Goal: Task Accomplishment & Management: Manage account settings

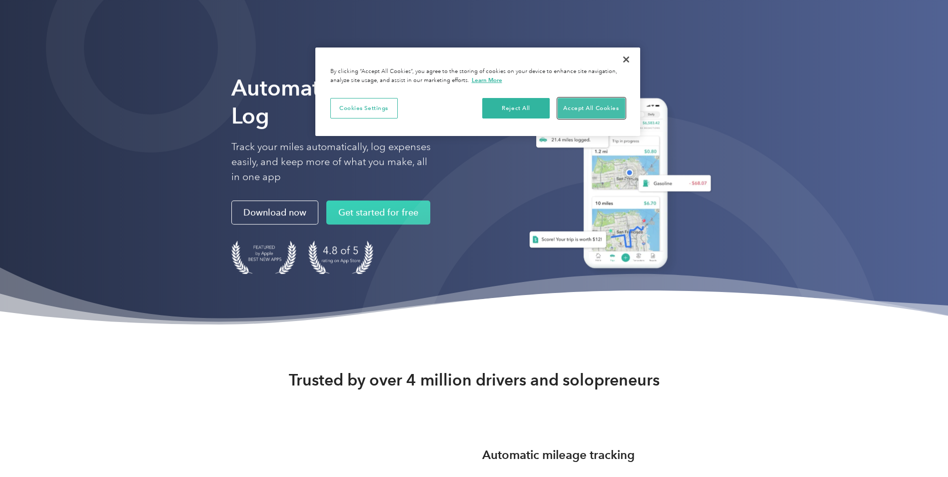
click at [566, 107] on button "Accept All Cookies" at bounding box center [591, 108] width 67 height 21
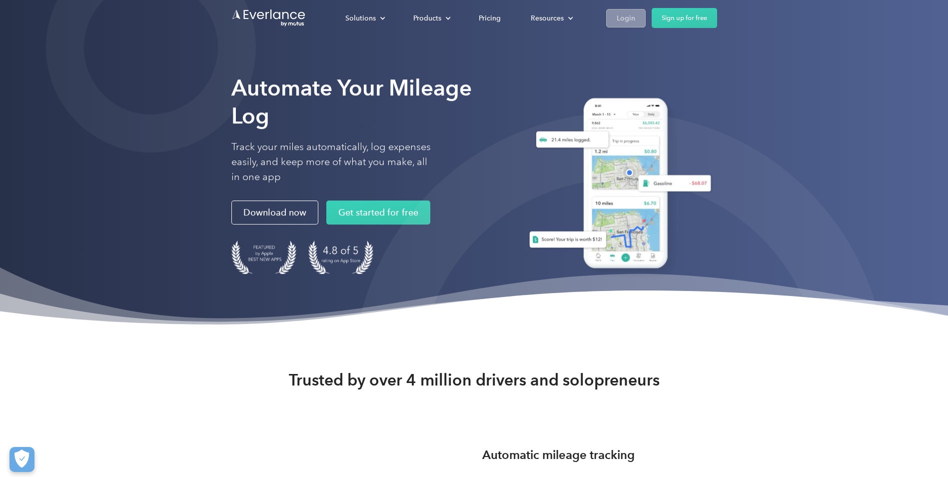
click at [633, 19] on div "Login" at bounding box center [626, 18] width 18 height 12
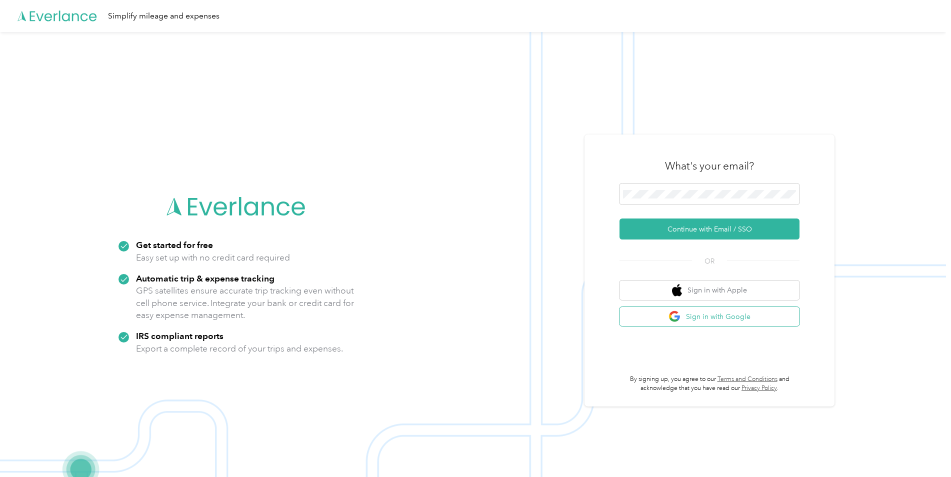
click at [724, 318] on button "Sign in with Google" at bounding box center [709, 316] width 180 height 19
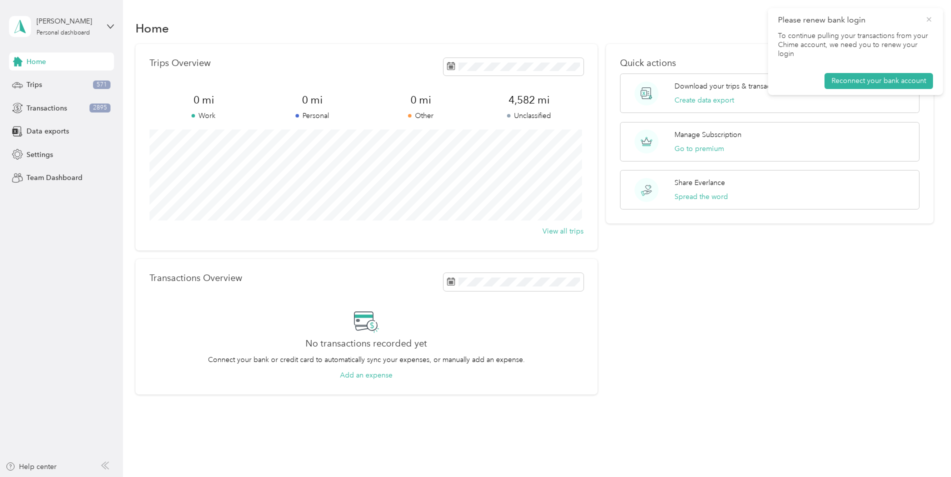
click at [927, 22] on icon at bounding box center [929, 19] width 8 height 9
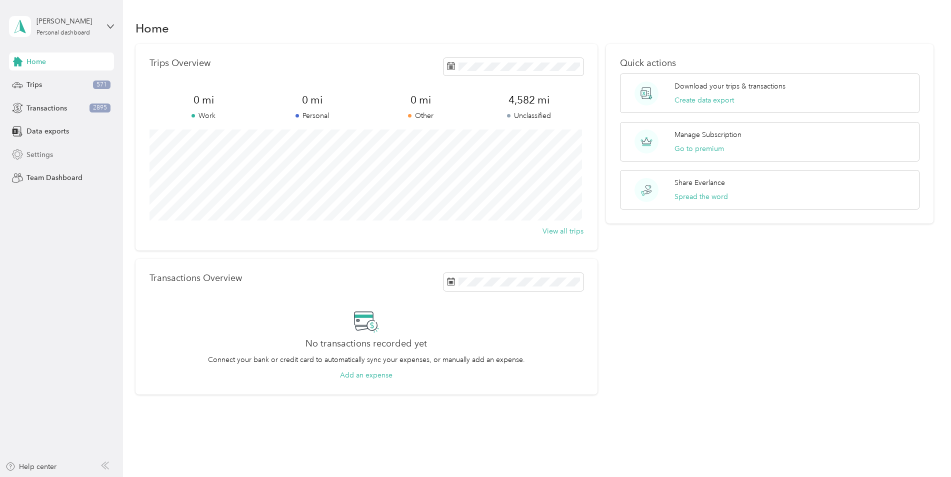
click at [49, 154] on span "Settings" at bounding box center [39, 154] width 26 height 10
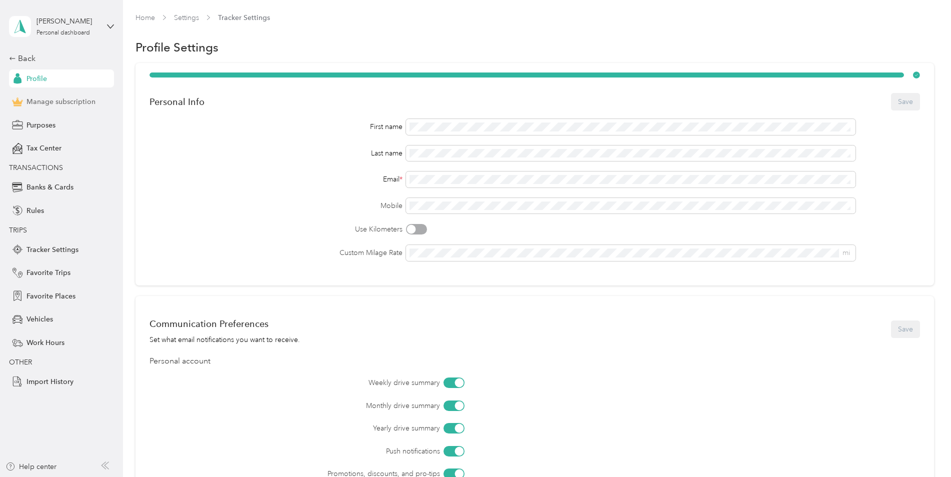
click at [86, 103] on span "Manage subscription" at bounding box center [60, 101] width 69 height 10
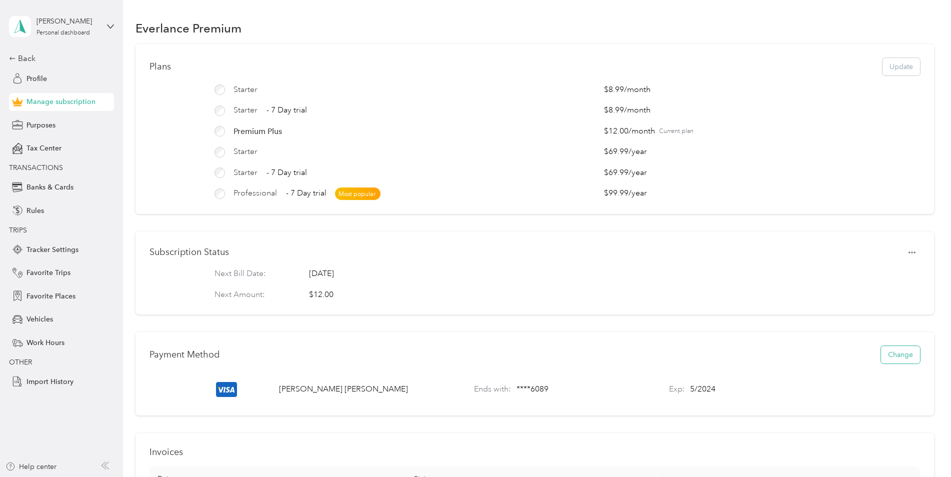
click at [894, 362] on button "Change" at bounding box center [900, 354] width 39 height 17
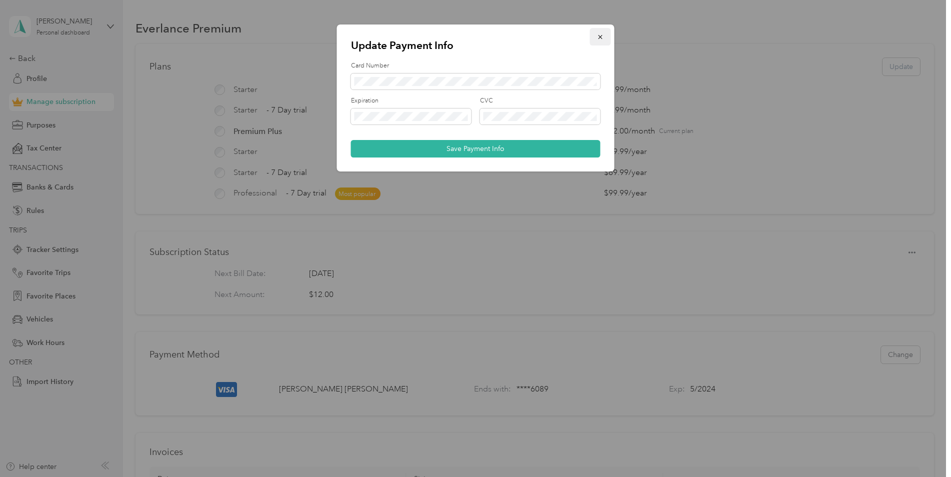
click at [605, 32] on button "button" at bounding box center [600, 36] width 21 height 17
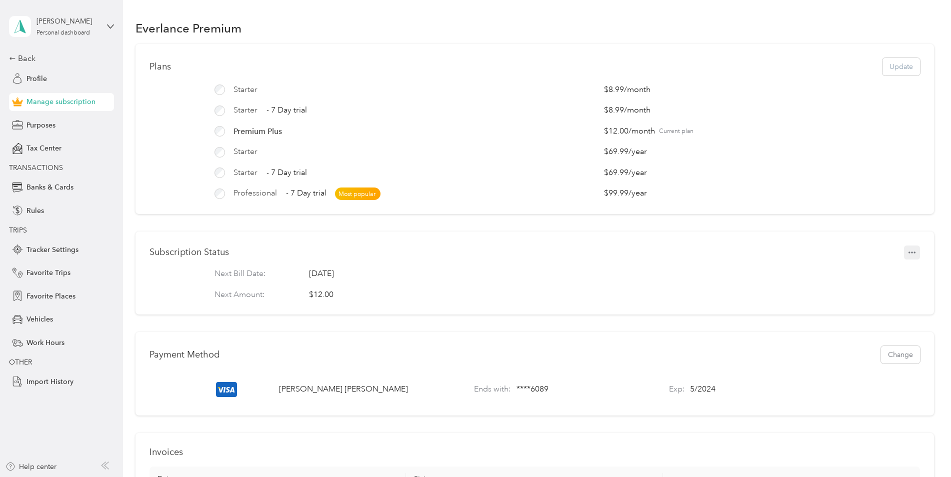
click at [908, 253] on icon "button" at bounding box center [911, 252] width 7 height 2
click at [865, 280] on icon at bounding box center [862, 276] width 7 height 7
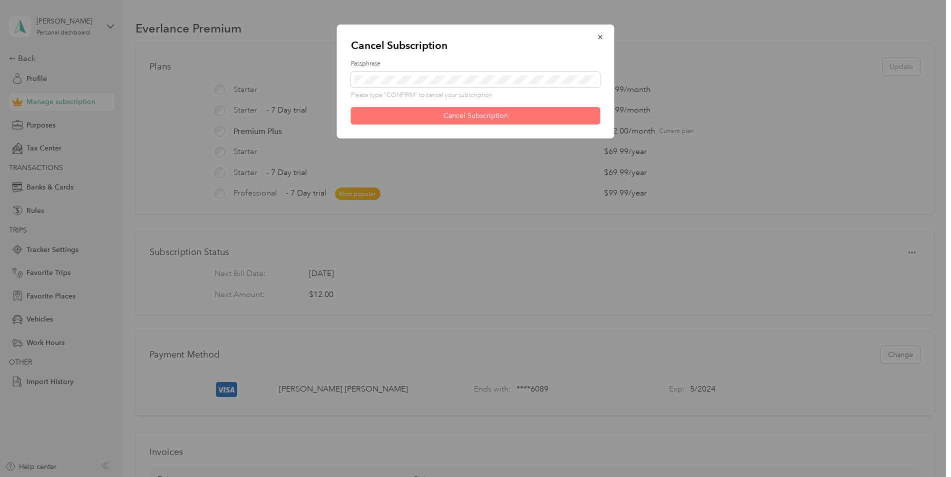
click at [510, 121] on button "Cancel Subscription" at bounding box center [475, 115] width 249 height 17
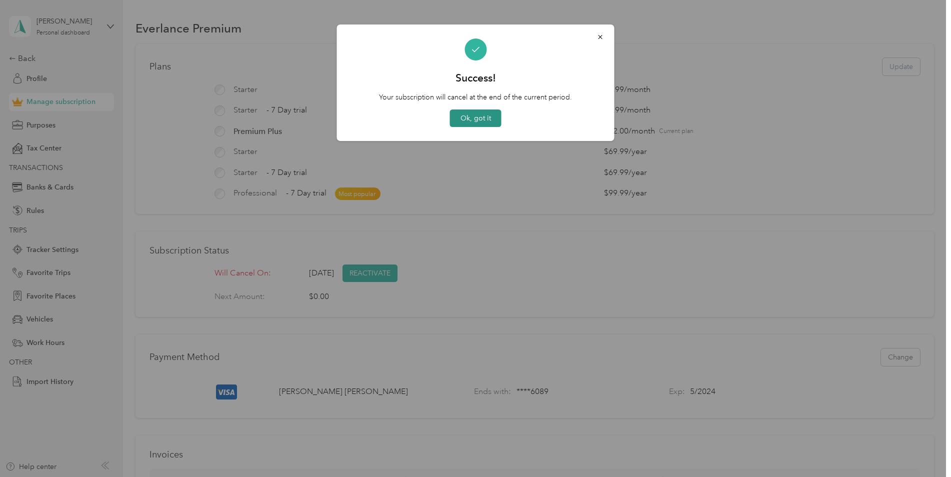
click at [476, 123] on button "Ok, got it" at bounding box center [475, 117] width 51 height 17
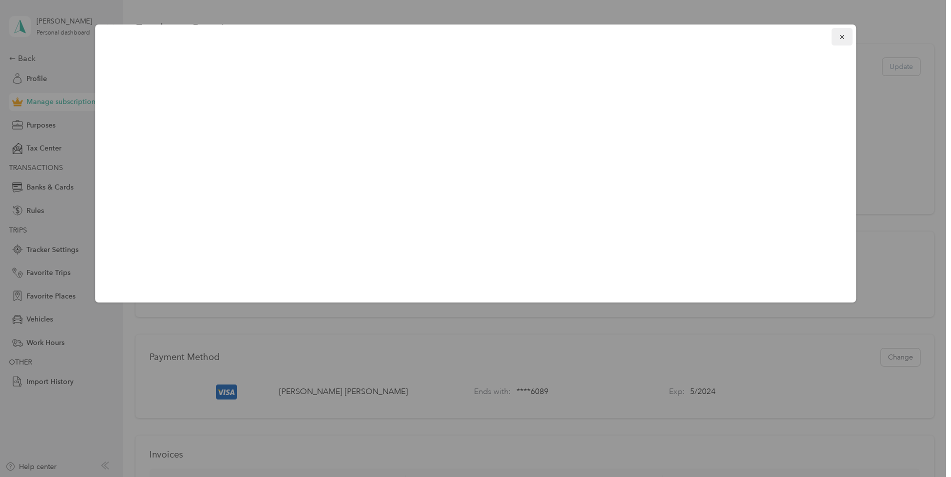
click at [841, 39] on icon "button" at bounding box center [841, 36] width 7 height 7
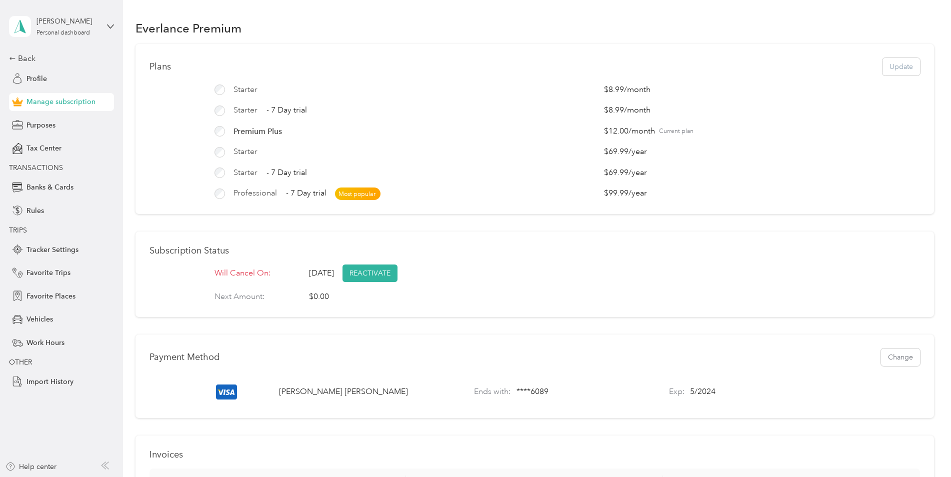
click at [354, 273] on div "Thursday, Sep 18, 2025 REACTIVATE" at bounding box center [353, 272] width 89 height 17
drag, startPoint x: 326, startPoint y: 282, endPoint x: 361, endPoint y: 281, distance: 34.5
click at [334, 279] on span "Thursday, Sep 18, 2025" at bounding box center [321, 273] width 25 height 12
drag, startPoint x: 361, startPoint y: 281, endPoint x: 367, endPoint y: 300, distance: 19.9
click at [367, 300] on div "Next Amount: $0.00" at bounding box center [534, 297] width 640 height 12
